Goal: Task Accomplishment & Management: Manage account settings

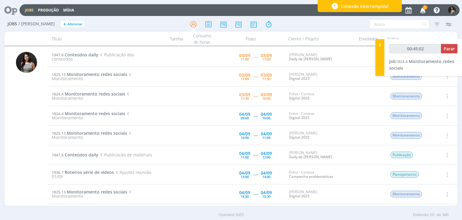
type input "00:45:03"
click at [451, 46] on span "Parar" at bounding box center [449, 49] width 11 height 6
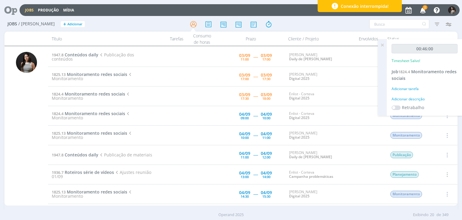
click at [383, 44] on icon at bounding box center [382, 45] width 11 height 12
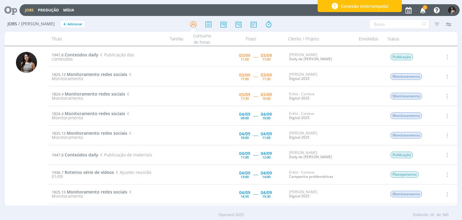
click at [446, 95] on icon "button" at bounding box center [446, 95] width 7 height 7
click at [437, 116] on link "Concluir" at bounding box center [430, 116] width 48 height 10
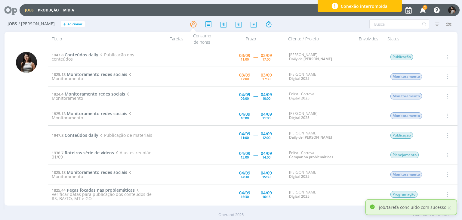
click at [446, 57] on icon "button" at bounding box center [446, 56] width 7 height 7
click at [433, 96] on link "Iniciar timesheet" at bounding box center [430, 96] width 48 height 10
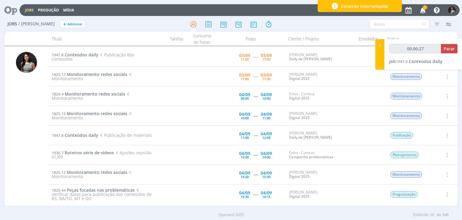
click at [425, 9] on span "2" at bounding box center [425, 7] width 5 height 5
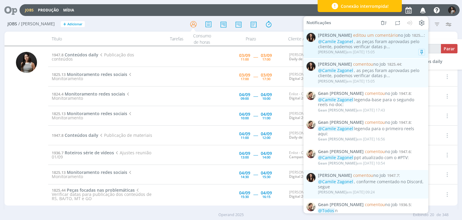
click at [389, 47] on div "@[PERSON_NAME] , as peças foram aprovadas pelo cliente, podemos verificar datas…" at bounding box center [371, 44] width 107 height 10
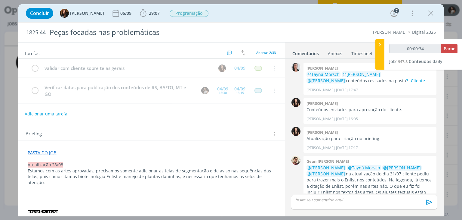
scroll to position [649, 0]
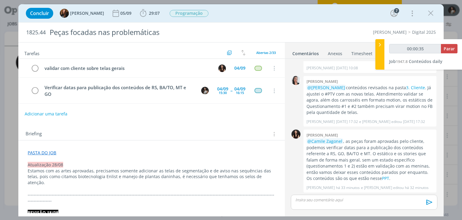
type input "00:00:36"
click at [382, 52] on div at bounding box center [379, 54] width 9 height 30
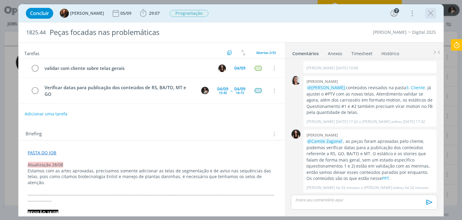
click at [430, 15] on icon "dialog" at bounding box center [430, 13] width 9 height 9
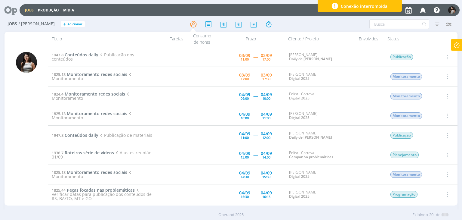
click at [456, 43] on icon at bounding box center [456, 45] width 11 height 12
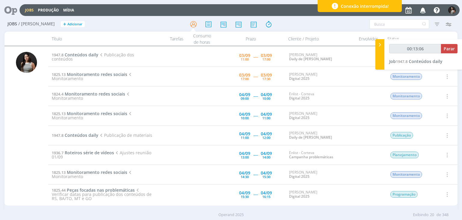
type input "00:13:07"
click at [454, 50] on span "Parar" at bounding box center [449, 49] width 11 height 6
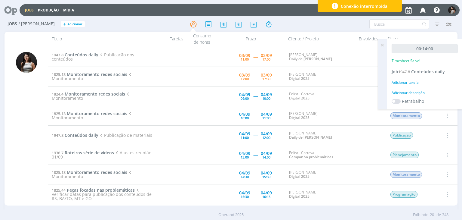
click at [384, 45] on icon at bounding box center [382, 45] width 11 height 12
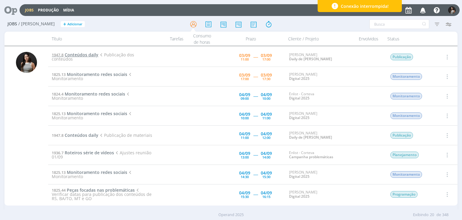
click at [86, 55] on span "Conteúdos daily" at bounding box center [82, 55] width 34 height 6
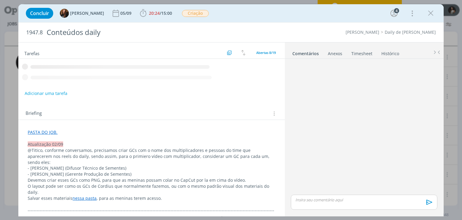
click at [367, 52] on link "Timesheet" at bounding box center [362, 52] width 22 height 9
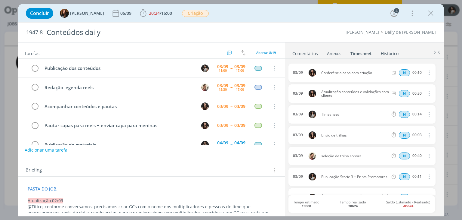
click at [426, 112] on icon "dialog" at bounding box center [428, 113] width 7 height 7
click at [403, 135] on link "Editar" at bounding box center [412, 134] width 48 height 10
drag, startPoint x: 345, startPoint y: 115, endPoint x: 309, endPoint y: 115, distance: 35.8
click at [309, 115] on div "[DATE] 15:50 Timesheet Selecione a tarefa N 00:14" at bounding box center [361, 114] width 147 height 18
click at [335, 45] on ul "Comentários Anexos 0 Timesheet Histórico" at bounding box center [364, 50] width 159 height 16
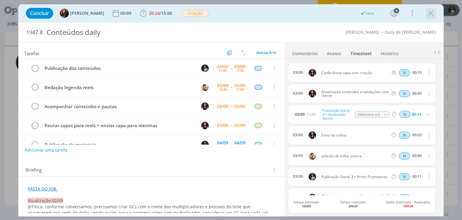
click at [428, 16] on icon "dialog" at bounding box center [430, 13] width 9 height 9
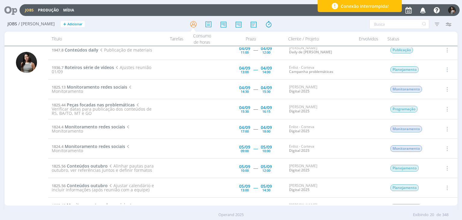
scroll to position [90, 0]
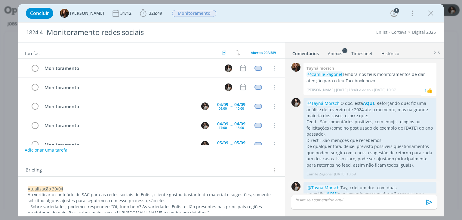
scroll to position [151, 0]
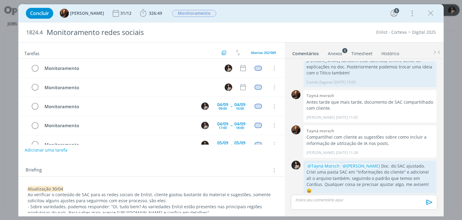
click at [368, 52] on link "Timesheet" at bounding box center [362, 52] width 22 height 9
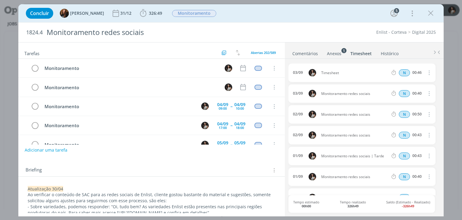
click at [427, 71] on icon "dialog" at bounding box center [428, 72] width 7 height 7
click at [412, 89] on link "Editar" at bounding box center [412, 93] width 48 height 10
drag, startPoint x: 346, startPoint y: 71, endPoint x: 316, endPoint y: 74, distance: 29.6
click at [316, 74] on div "03/09 15:37 Timesheet Selecione a tarefa N 00:46" at bounding box center [361, 72] width 147 height 18
click at [329, 48] on link "Anexos 1" at bounding box center [334, 52] width 15 height 9
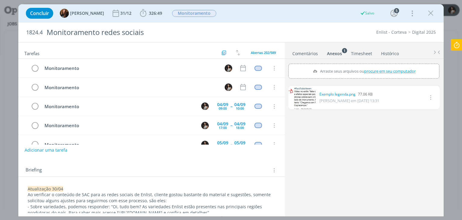
click at [360, 52] on link "Timesheet" at bounding box center [362, 52] width 22 height 9
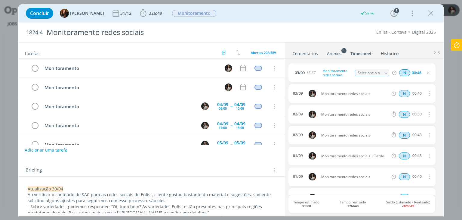
click at [363, 45] on ul "Comentários Anexos 1 Timesheet Histórico" at bounding box center [364, 50] width 159 height 16
click at [307, 50] on link "Comentários" at bounding box center [305, 52] width 26 height 9
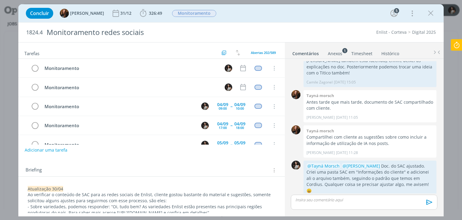
click at [363, 52] on link "Timesheet" at bounding box center [362, 52] width 22 height 9
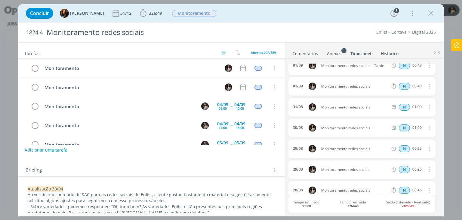
scroll to position [0, 0]
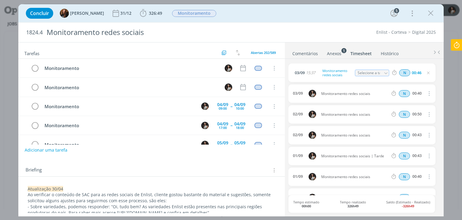
click at [303, 53] on link "Comentários" at bounding box center [305, 52] width 26 height 9
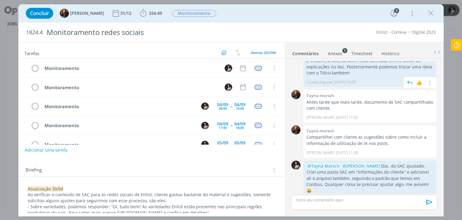
scroll to position [121, 0]
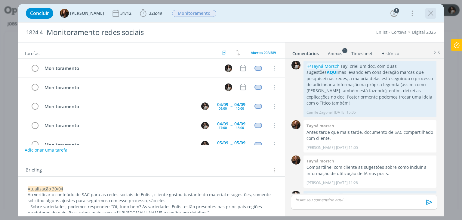
click at [429, 15] on icon "dialog" at bounding box center [430, 13] width 9 height 9
